Goal: Check status: Check status

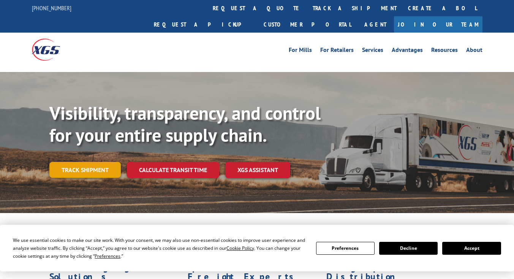
click at [98, 162] on link "Track shipment" at bounding box center [84, 170] width 71 height 16
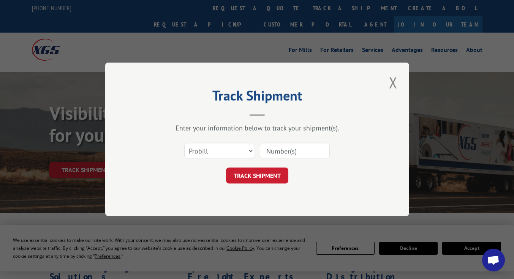
click at [464, 248] on div "Track Shipment Enter your information below to track your shipment(s). Select c…" at bounding box center [257, 139] width 514 height 279
click at [284, 150] on input at bounding box center [295, 151] width 70 height 16
paste input "16932982"
type input "16932982"
click at [267, 181] on button "TRACK SHIPMENT" at bounding box center [257, 176] width 62 height 16
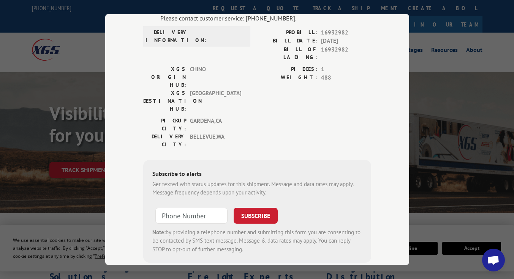
scroll to position [70, 0]
click at [219, 208] on input "+1 (___) ___-____" at bounding box center [191, 216] width 72 height 16
type input "[PHONE_NUMBER]"
click at [256, 208] on button "SUBSCRIBE" at bounding box center [255, 216] width 44 height 16
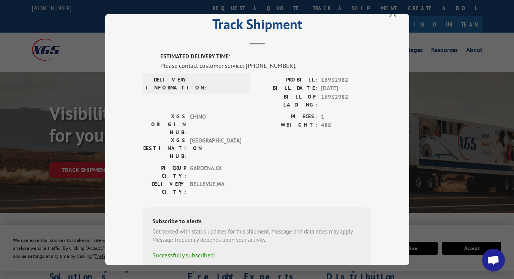
scroll to position [22, 0]
click at [392, 9] on div "Track Shipment ESTIMATED DELIVERY TIME: Please contact customer service: [PHONE…" at bounding box center [257, 139] width 514 height 279
click at [391, 10] on div "Track Shipment ESTIMATED DELIVERY TIME: Please contact customer service: [PHONE…" at bounding box center [257, 139] width 514 height 279
click at [387, 13] on button "Close modal" at bounding box center [392, 11] width 13 height 21
